Goal: Information Seeking & Learning: Learn about a topic

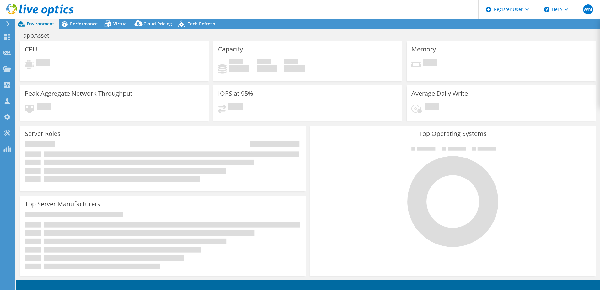
select select "EUFrankfurt"
select select "EUR"
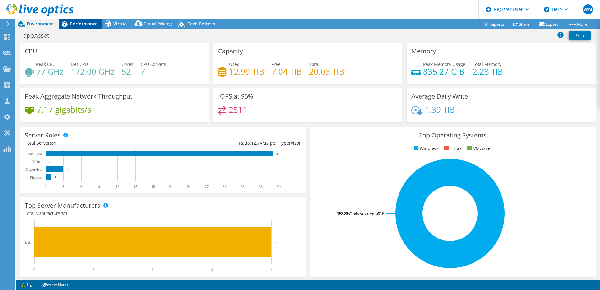
click at [84, 24] on span "Performance" at bounding box center [84, 24] width 28 height 6
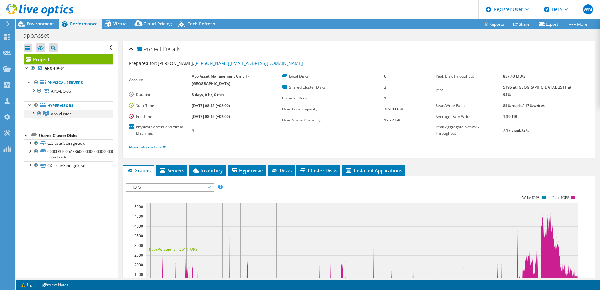
click at [35, 114] on div at bounding box center [33, 113] width 6 height 6
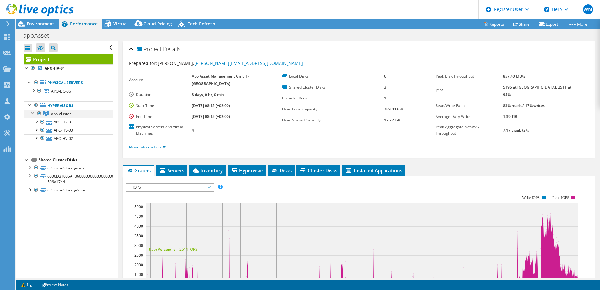
click at [35, 114] on div at bounding box center [33, 113] width 6 height 6
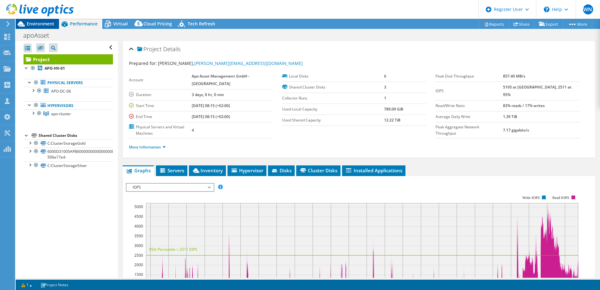
click at [35, 22] on span "Environment" at bounding box center [41, 24] width 28 height 6
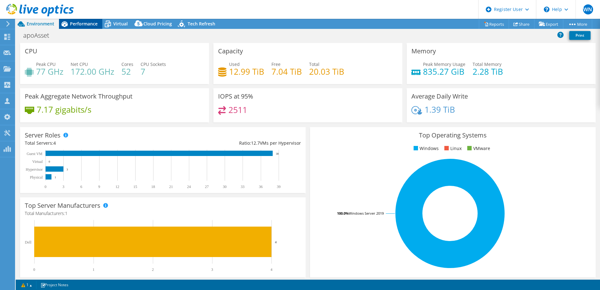
click at [87, 22] on div "Performance" at bounding box center [80, 24] width 43 height 10
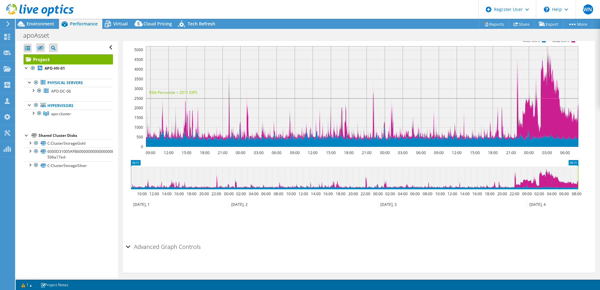
scroll to position [63, 0]
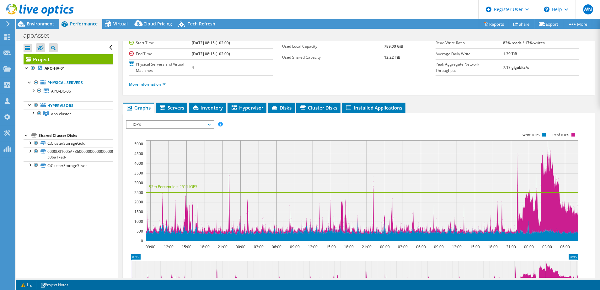
click at [253, 108] on span "Hypervisor" at bounding box center [247, 108] width 33 height 6
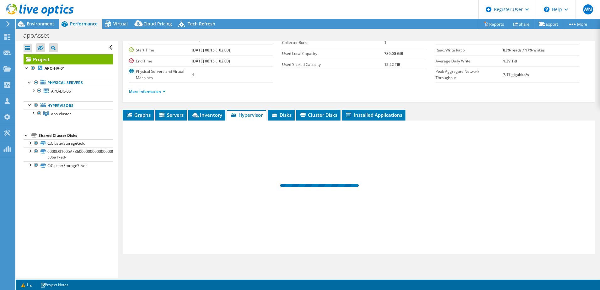
scroll to position [56, 0]
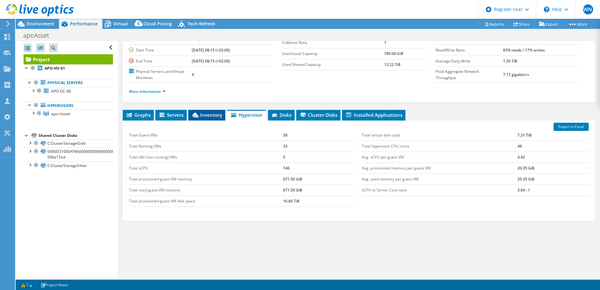
click at [221, 116] on span "Inventory" at bounding box center [207, 115] width 31 height 6
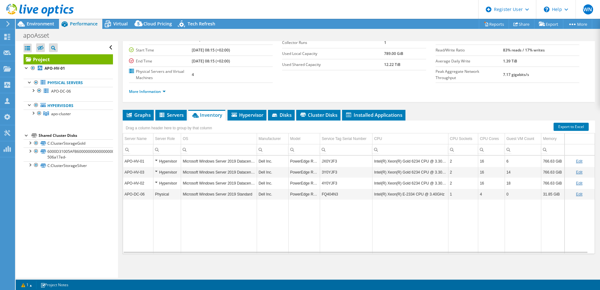
click at [11, 12] on icon at bounding box center [40, 10] width 68 height 13
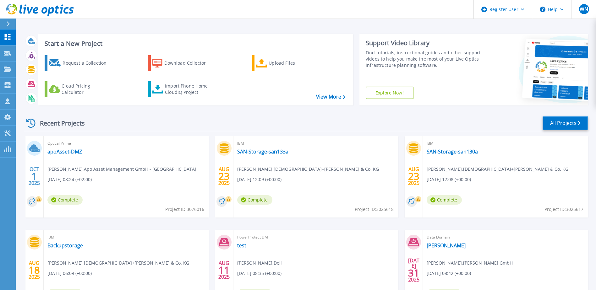
click at [557, 120] on link "All Projects" at bounding box center [565, 123] width 46 height 14
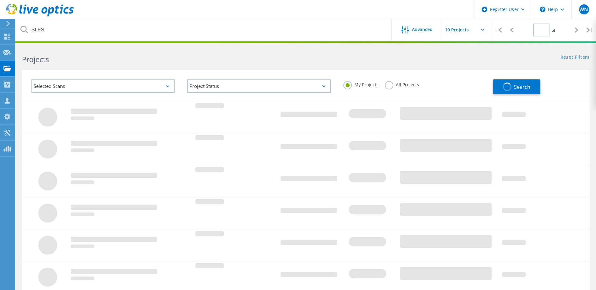
type input "1"
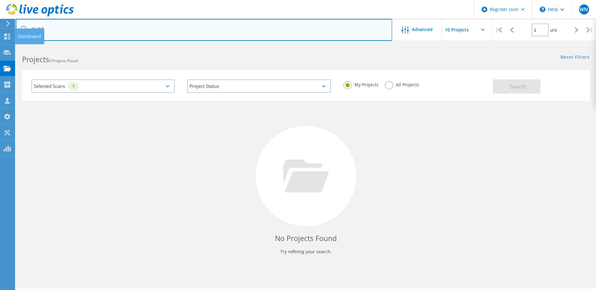
drag, startPoint x: 68, startPoint y: 30, endPoint x: 17, endPoint y: 35, distance: 51.1
click at [8, 46] on div "Register User \n Help Explore Helpful Articles Contact Support WN Dell User Win…" at bounding box center [298, 177] width 596 height 262
drag, startPoint x: 53, startPoint y: 31, endPoint x: 27, endPoint y: 31, distance: 25.4
click at [25, 29] on div "SLES" at bounding box center [204, 30] width 376 height 22
type input "apoAsset"
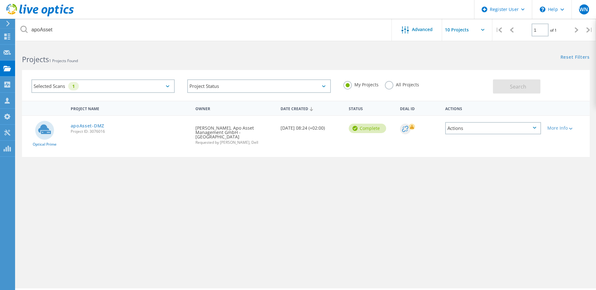
click at [388, 85] on label "All Projects" at bounding box center [402, 84] width 34 height 6
click at [0, 0] on input "All Projects" at bounding box center [0, 0] width 0 height 0
click at [526, 89] on button "Search" at bounding box center [516, 86] width 47 height 14
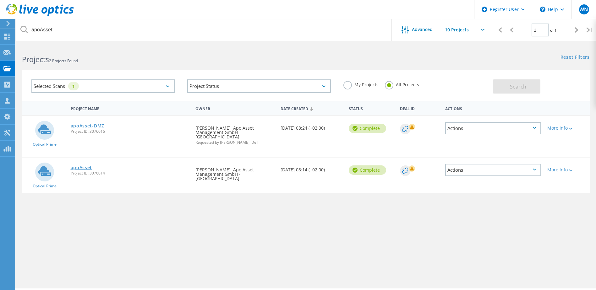
click at [85, 165] on link "apoAsset" at bounding box center [82, 167] width 22 height 4
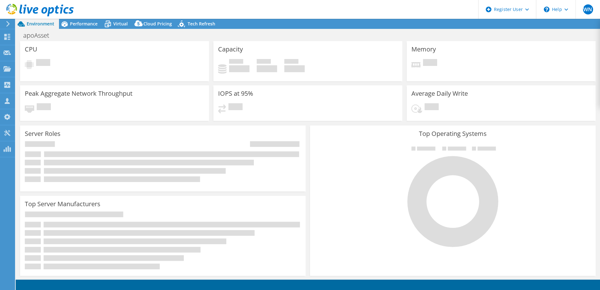
select select "USD"
select select "EUFrankfurt"
select select "EUR"
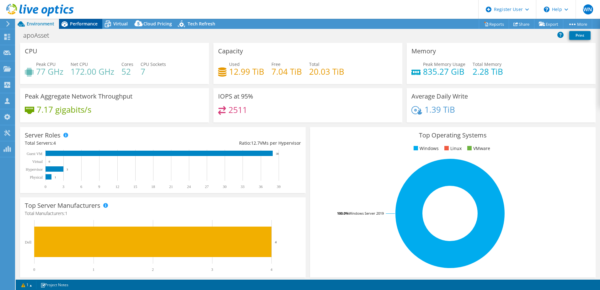
click at [89, 22] on span "Performance" at bounding box center [84, 24] width 28 height 6
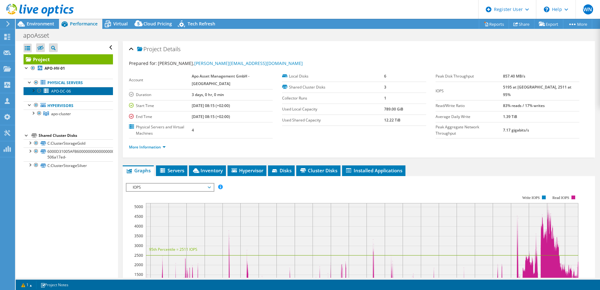
click at [62, 90] on span "APO-DC-06" at bounding box center [61, 91] width 20 height 5
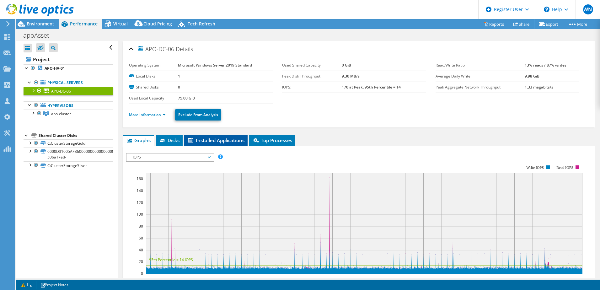
click at [228, 142] on span "Installed Applications" at bounding box center [215, 140] width 57 height 6
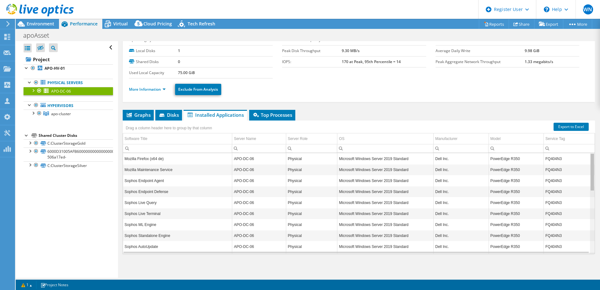
drag, startPoint x: 589, startPoint y: 219, endPoint x: 579, endPoint y: 159, distance: 60.9
click at [579, 159] on body "WN Dell User Winfried Noske Winfried.Noske@dell.com Dell My Profile Log Out \n …" at bounding box center [300, 145] width 600 height 290
click at [58, 65] on link "APO-HV-01" at bounding box center [68, 68] width 89 height 8
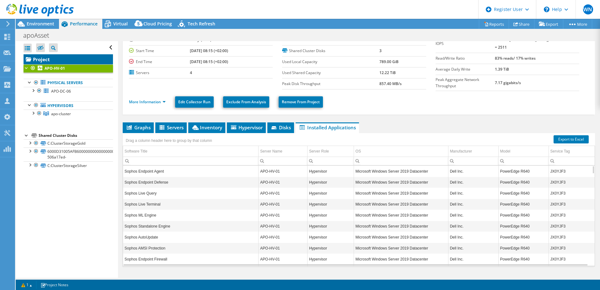
click at [55, 61] on link "Project" at bounding box center [68, 59] width 89 height 10
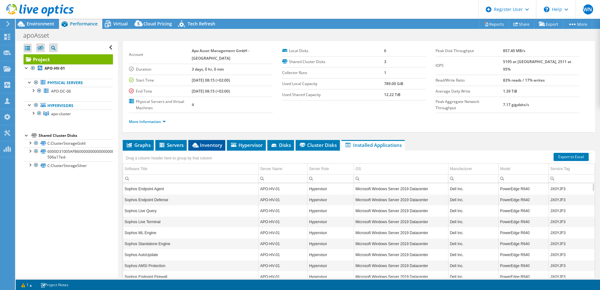
click at [211, 149] on li "Inventory" at bounding box center [206, 145] width 37 height 11
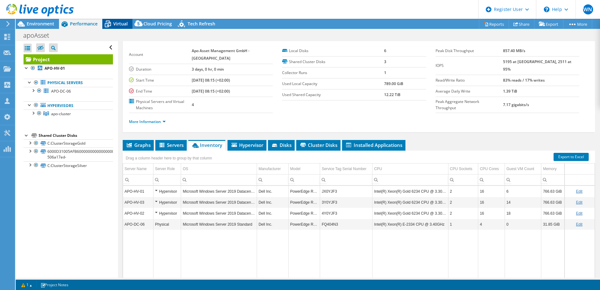
click at [117, 21] on div "Virtual" at bounding box center [117, 24] width 30 height 10
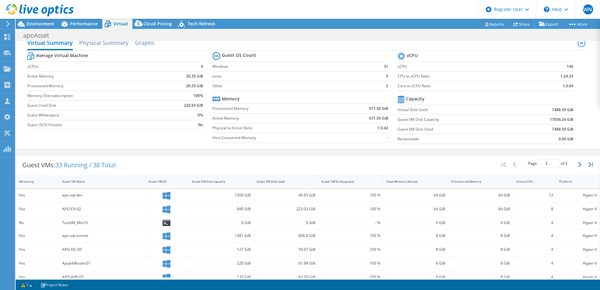
scroll to position [1, 0]
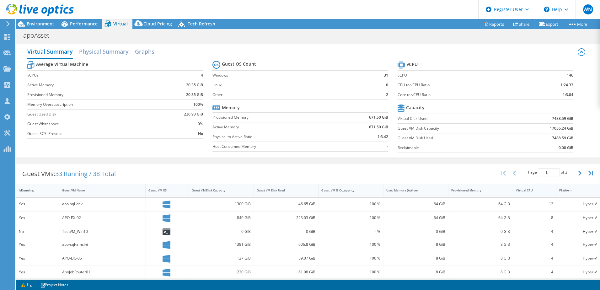
click at [533, 191] on div "Virtual CPU" at bounding box center [531, 190] width 30 height 4
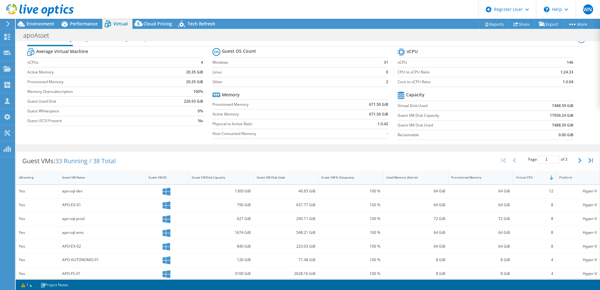
scroll to position [0, 0]
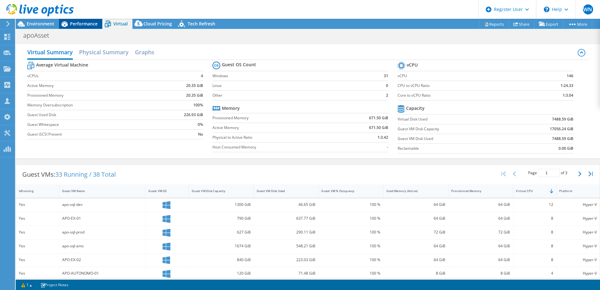
click at [83, 23] on span "Performance" at bounding box center [84, 24] width 28 height 6
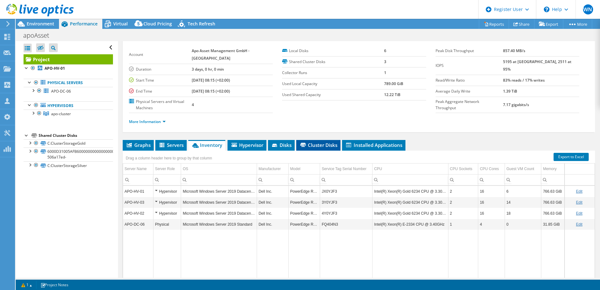
click at [314, 147] on span "Cluster Disks" at bounding box center [319, 145] width 38 height 6
